Goal: Information Seeking & Learning: Learn about a topic

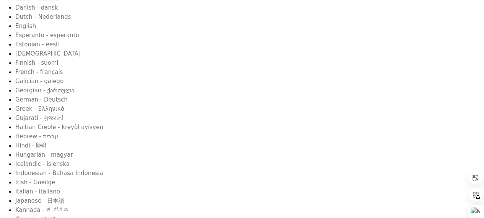
scroll to position [38, 0]
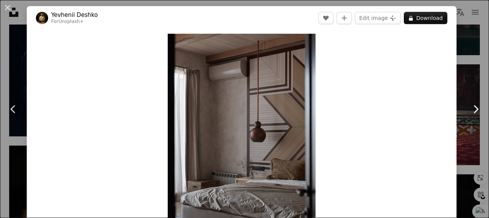
click at [470, 109] on icon "Chevron right" at bounding box center [476, 109] width 12 height 12
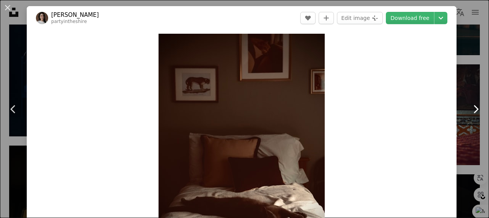
click at [470, 109] on icon "Chevron right" at bounding box center [476, 109] width 12 height 12
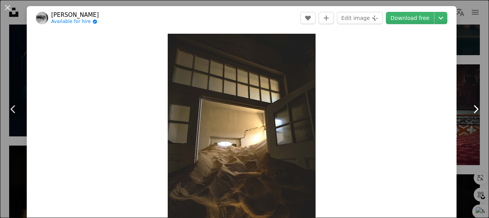
click at [470, 109] on icon "Chevron right" at bounding box center [476, 109] width 12 height 12
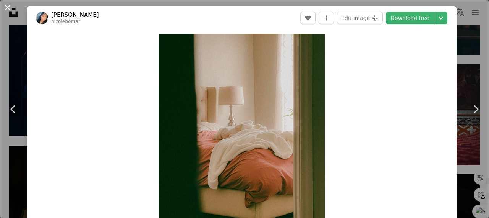
click at [7, 7] on button "An X shape" at bounding box center [7, 7] width 9 height 9
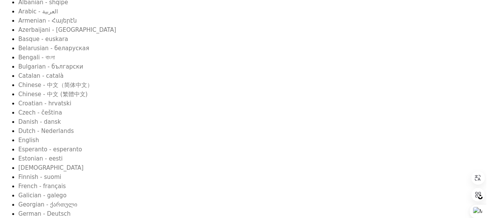
scroll to position [76, 0]
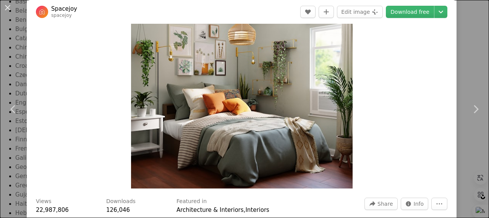
scroll to position [76, 0]
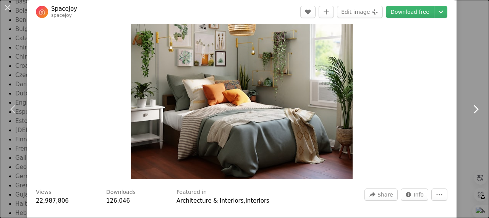
click at [472, 107] on icon "Chevron right" at bounding box center [476, 109] width 12 height 12
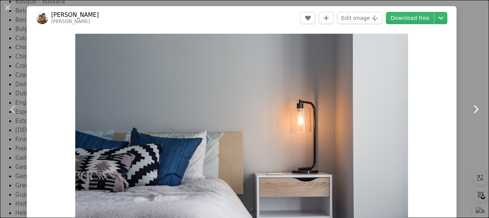
click at [473, 109] on icon "Chevron right" at bounding box center [476, 109] width 12 height 12
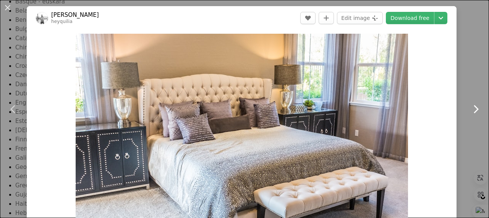
click at [470, 110] on icon "Chevron right" at bounding box center [476, 109] width 12 height 12
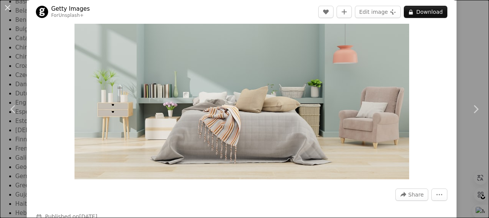
scroll to position [38, 0]
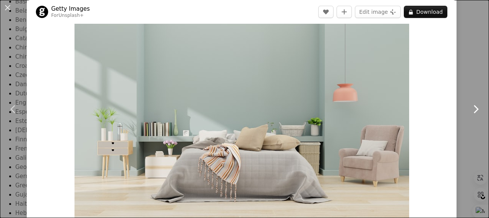
click at [470, 113] on icon "Chevron right" at bounding box center [476, 109] width 12 height 12
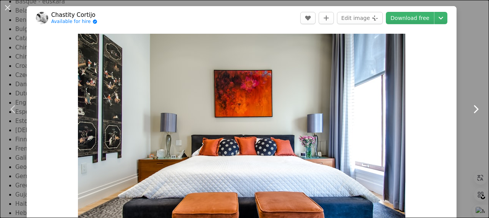
click at [470, 113] on icon "Chevron right" at bounding box center [476, 109] width 12 height 12
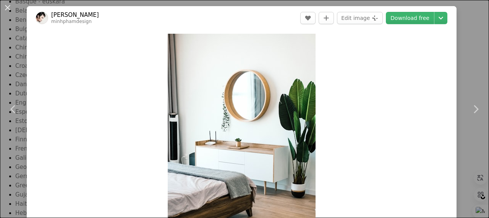
scroll to position [190, 0]
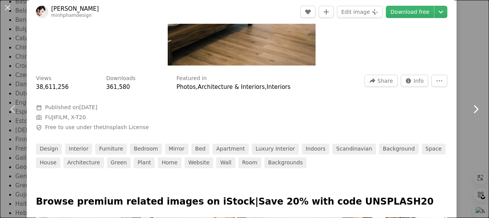
click at [474, 109] on icon at bounding box center [476, 109] width 5 height 8
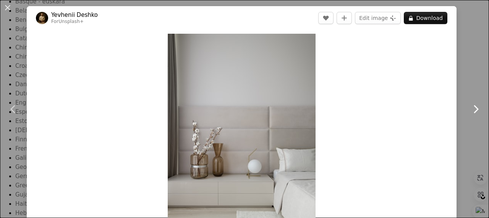
click at [474, 107] on icon at bounding box center [476, 109] width 5 height 8
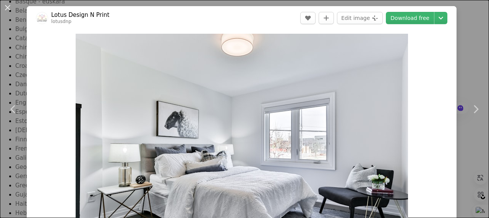
scroll to position [38, 0]
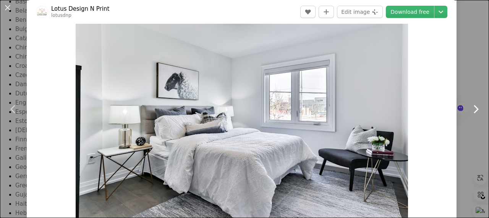
click at [474, 106] on icon at bounding box center [476, 109] width 5 height 8
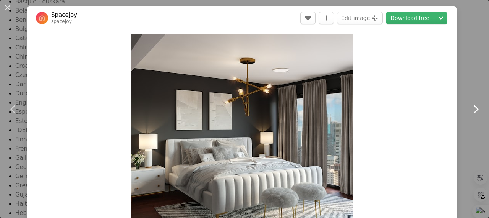
click at [470, 107] on icon "Chevron right" at bounding box center [476, 109] width 12 height 12
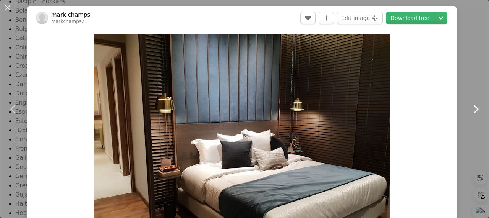
click at [470, 107] on icon "Chevron right" at bounding box center [476, 109] width 12 height 12
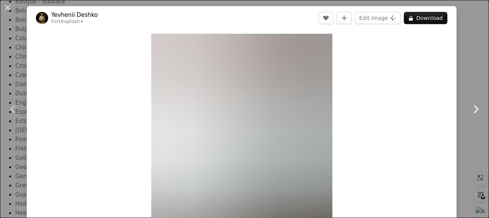
click at [470, 107] on icon "Chevron right" at bounding box center [476, 109] width 12 height 12
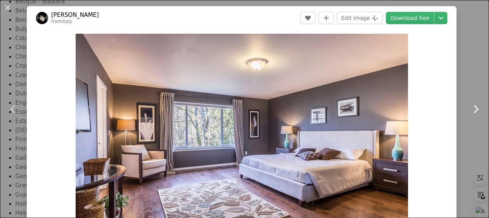
click at [470, 107] on icon "Chevron right" at bounding box center [476, 109] width 12 height 12
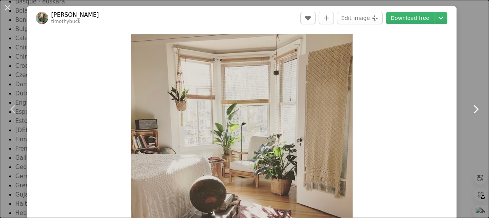
click at [470, 107] on icon "Chevron right" at bounding box center [476, 109] width 12 height 12
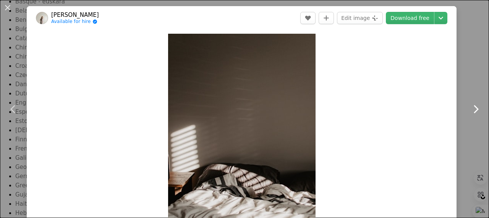
click at [470, 107] on icon "Chevron right" at bounding box center [476, 109] width 12 height 12
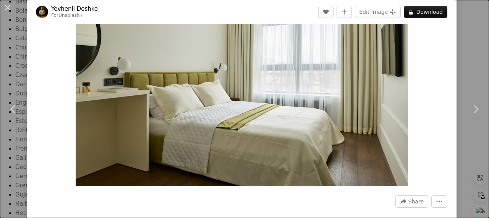
scroll to position [38, 0]
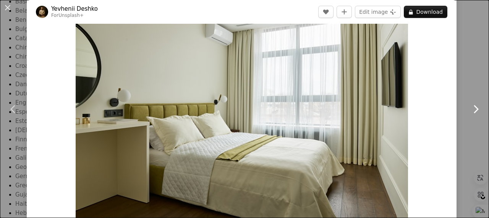
click at [470, 110] on icon "Chevron right" at bounding box center [476, 109] width 12 height 12
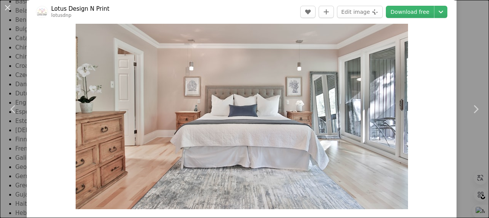
scroll to position [38, 0]
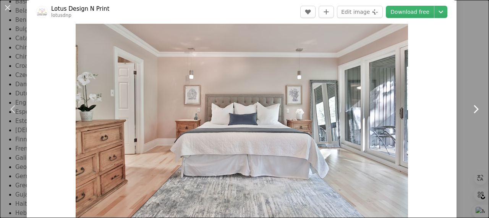
click at [474, 111] on icon at bounding box center [476, 109] width 5 height 8
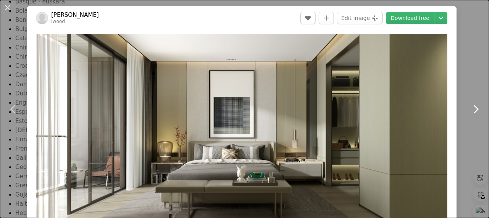
click at [470, 110] on icon "Chevron right" at bounding box center [476, 109] width 12 height 12
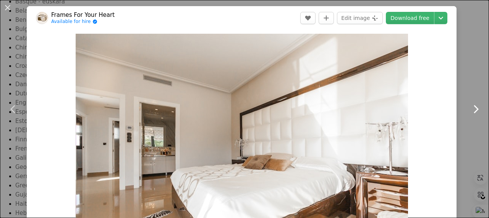
click at [470, 110] on icon "Chevron right" at bounding box center [476, 109] width 12 height 12
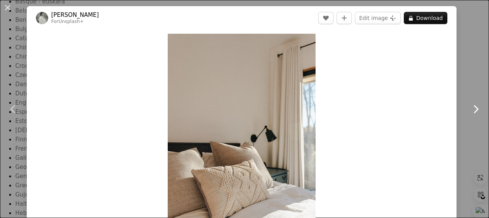
click at [470, 110] on icon "Chevron right" at bounding box center [476, 109] width 12 height 12
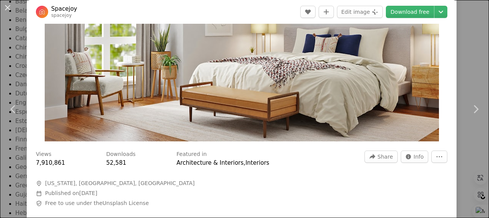
scroll to position [38, 0]
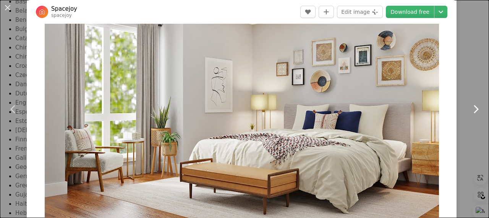
click at [474, 108] on icon at bounding box center [476, 109] width 5 height 8
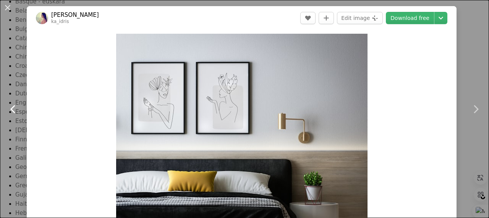
click at [15, 105] on icon at bounding box center [12, 109] width 5 height 8
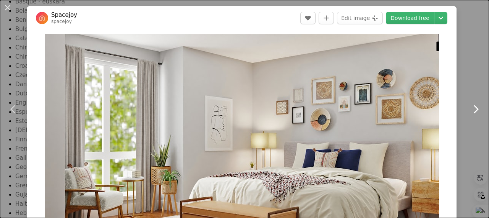
click at [470, 112] on icon "Chevron right" at bounding box center [476, 109] width 12 height 12
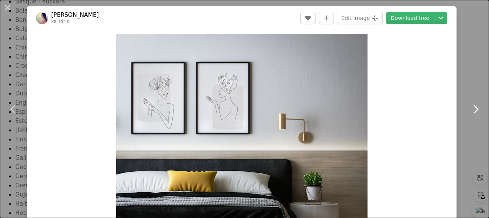
click at [470, 112] on icon "Chevron right" at bounding box center [476, 109] width 12 height 12
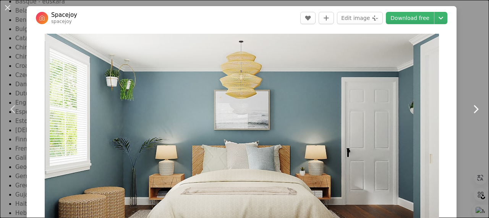
click at [474, 111] on icon at bounding box center [476, 109] width 5 height 8
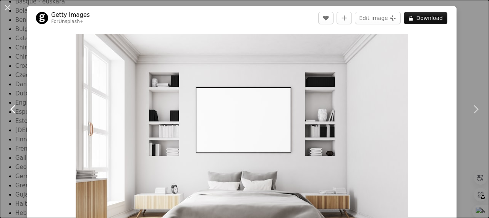
click at [14, 105] on icon at bounding box center [12, 109] width 5 height 8
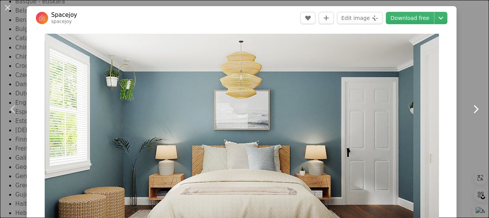
click at [474, 107] on icon at bounding box center [476, 109] width 5 height 8
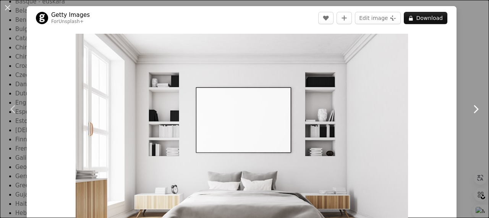
click at [474, 107] on icon at bounding box center [476, 109] width 5 height 8
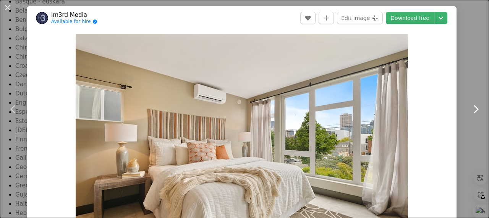
click at [474, 107] on icon at bounding box center [476, 109] width 5 height 8
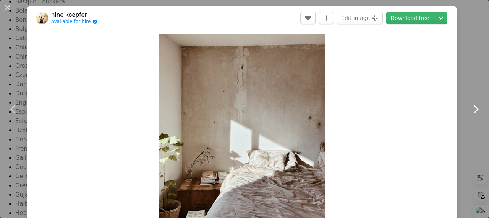
click at [474, 107] on icon at bounding box center [476, 109] width 5 height 8
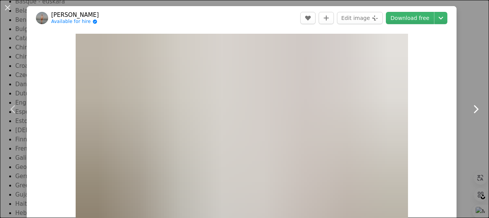
click at [474, 107] on icon at bounding box center [476, 109] width 5 height 8
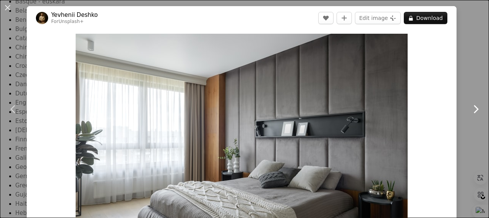
click at [474, 107] on icon at bounding box center [476, 109] width 5 height 8
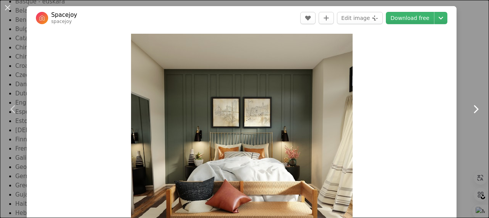
click at [474, 107] on icon at bounding box center [476, 109] width 5 height 8
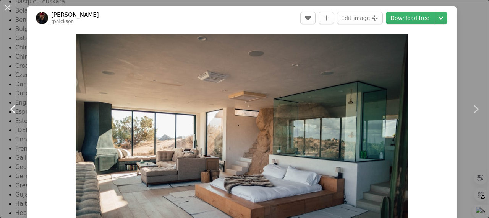
click at [12, 107] on icon at bounding box center [12, 109] width 5 height 8
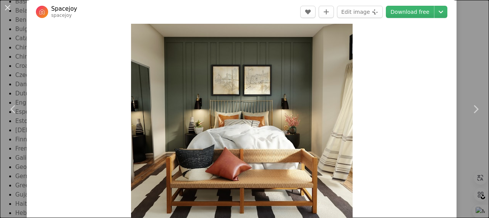
scroll to position [38, 0]
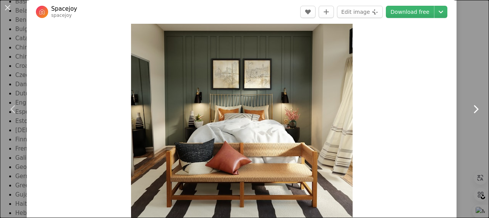
click at [470, 111] on icon "Chevron right" at bounding box center [476, 109] width 12 height 12
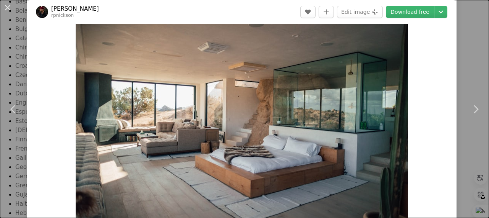
scroll to position [38, 0]
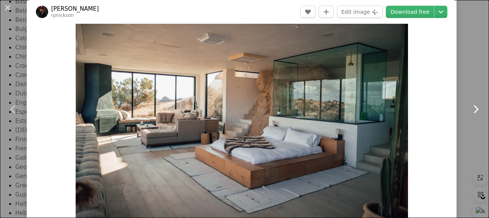
click at [474, 109] on icon at bounding box center [476, 109] width 5 height 8
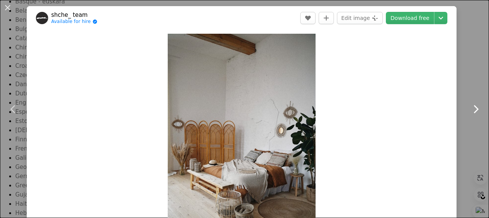
click at [474, 109] on icon at bounding box center [476, 109] width 5 height 8
